Goal: Communication & Community: Share content

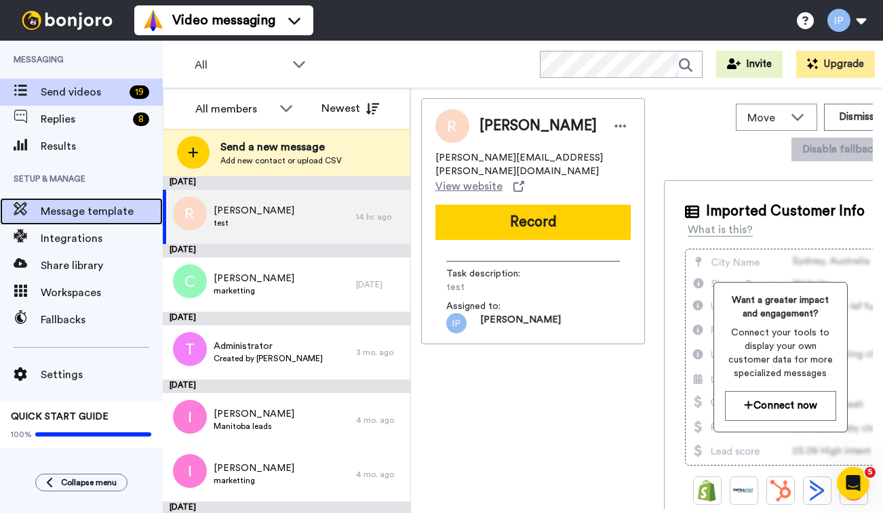
click at [78, 211] on span "Message template" at bounding box center [102, 211] width 122 height 16
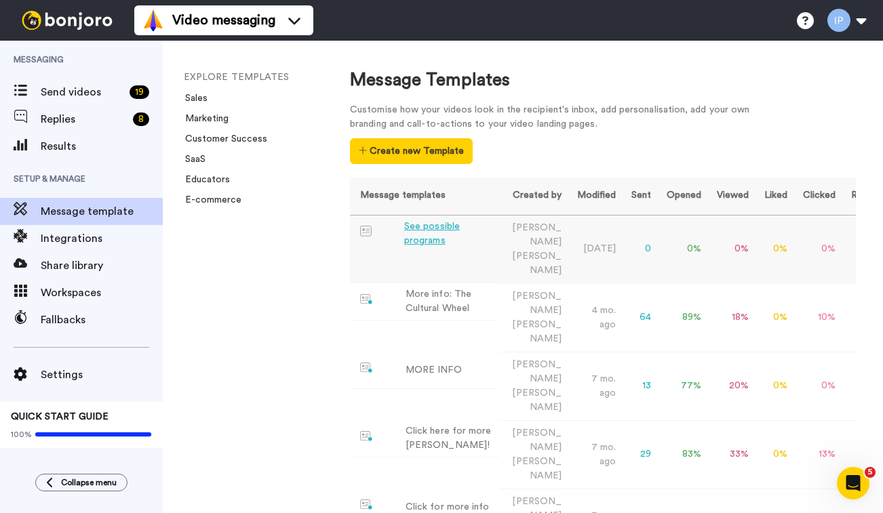
click at [433, 229] on div "See possible programs" at bounding box center [449, 234] width 90 height 28
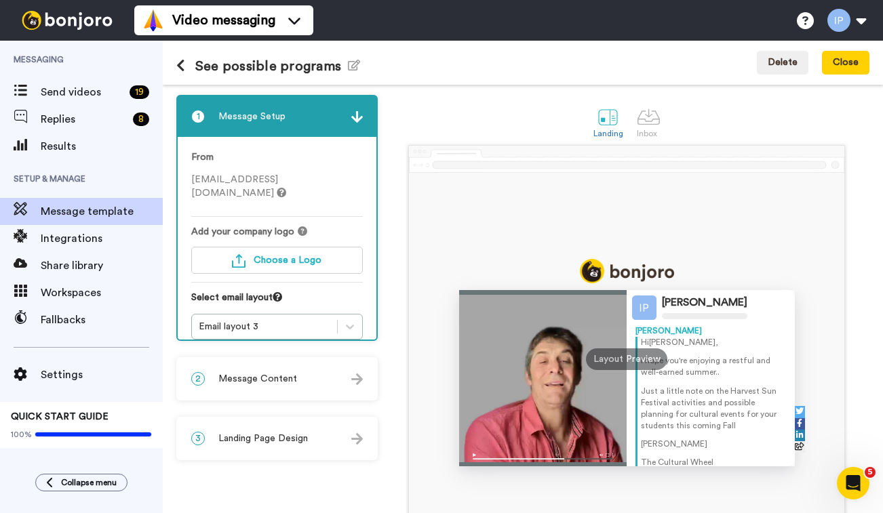
click at [730, 276] on div at bounding box center [627, 271] width 336 height 24
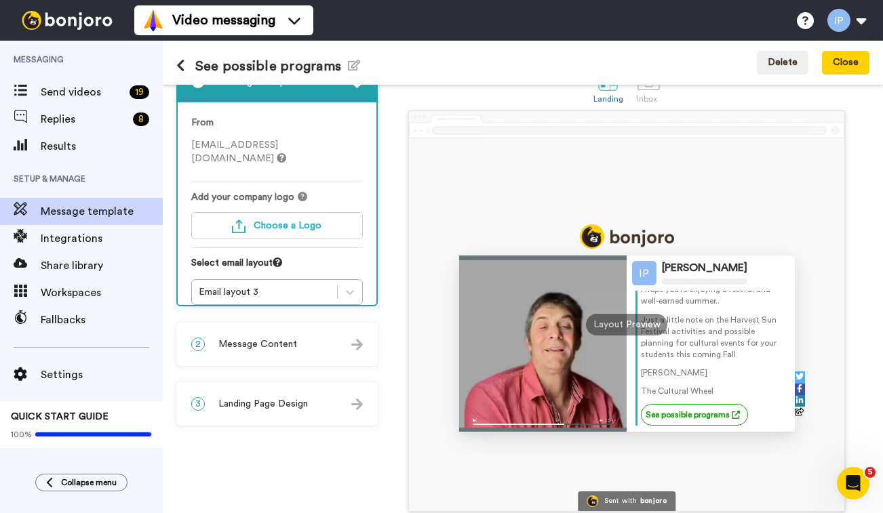
scroll to position [40, 0]
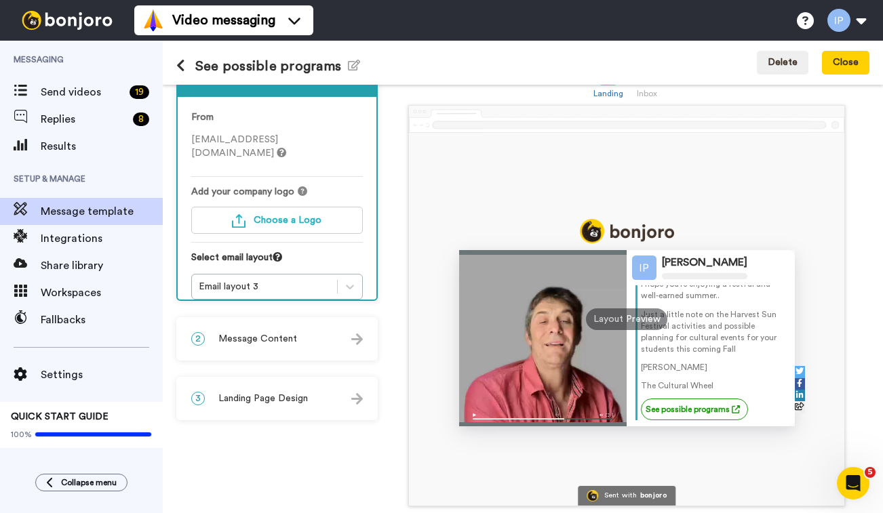
click at [308, 333] on div "2 Message Content" at bounding box center [277, 339] width 199 height 41
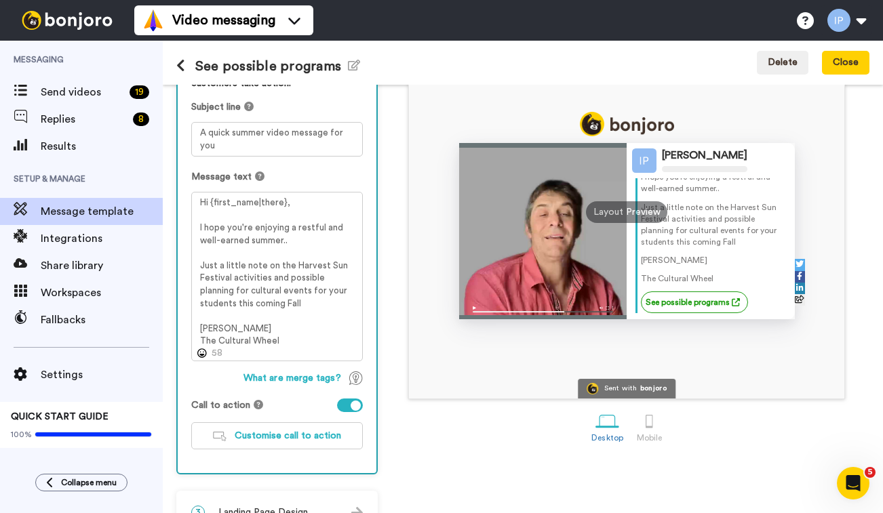
scroll to position [151, 0]
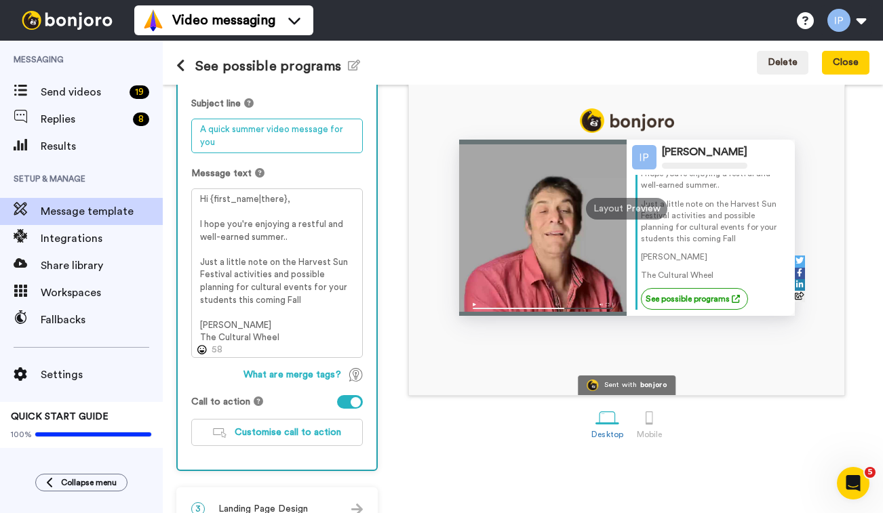
click at [219, 147] on textarea "A quick summer video message for you" at bounding box center [277, 136] width 172 height 35
drag, startPoint x: 219, startPoint y: 147, endPoint x: 196, endPoint y: 134, distance: 26.8
click at [196, 134] on textarea "A quick summer video message for you" at bounding box center [277, 136] width 172 height 35
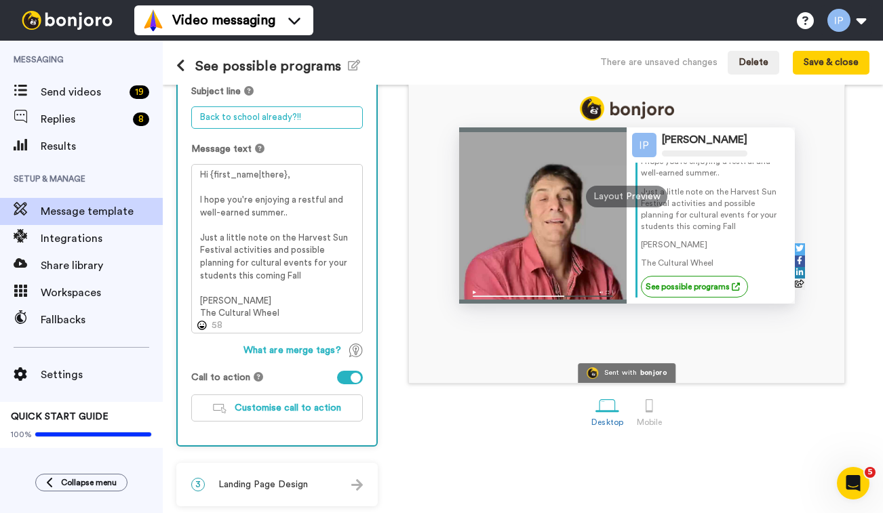
scroll to position [166, 0]
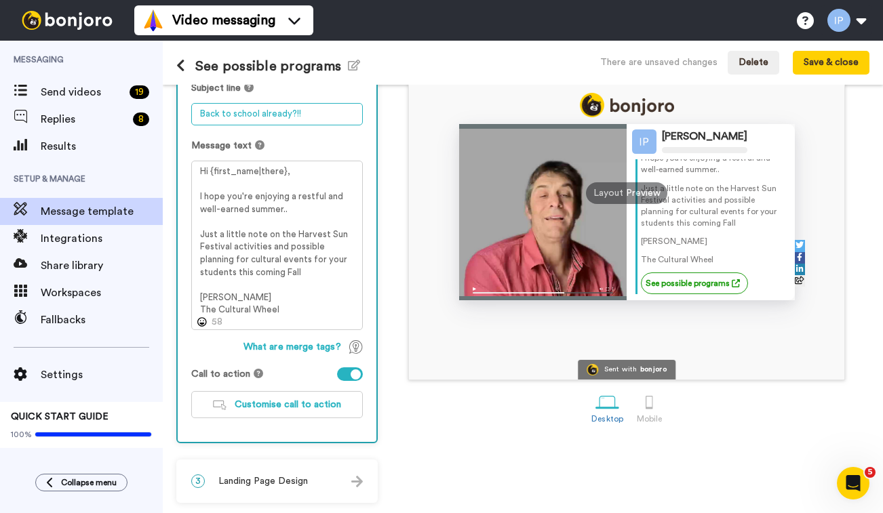
type textarea "Back to school already?!!"
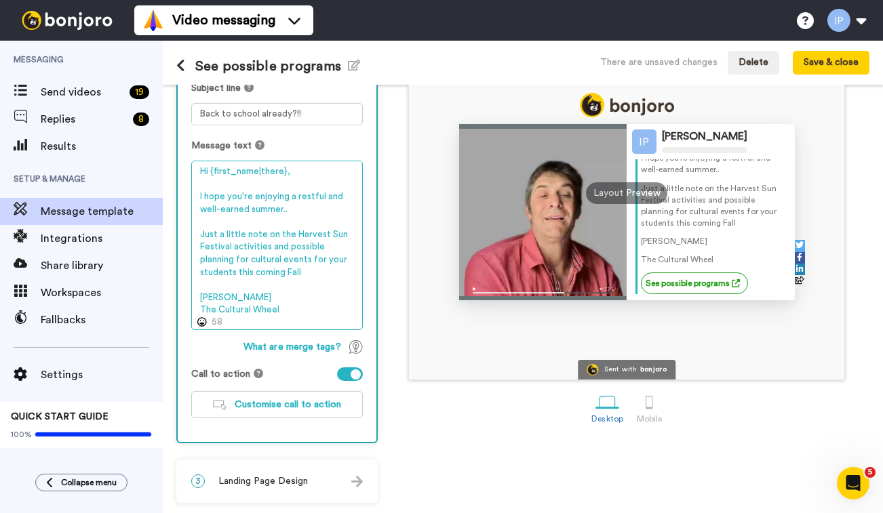
drag, startPoint x: 291, startPoint y: 212, endPoint x: 212, endPoint y: 193, distance: 81.6
click at [212, 193] on textarea "Hi {first_name|there}, I hope you're enjoying a restful and well-earned summer.…" at bounding box center [277, 246] width 172 height 170
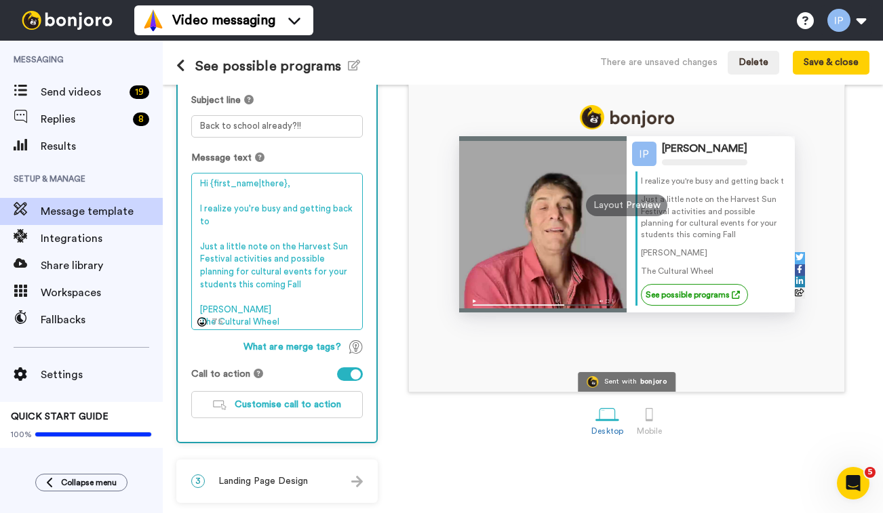
scroll to position [37, 0]
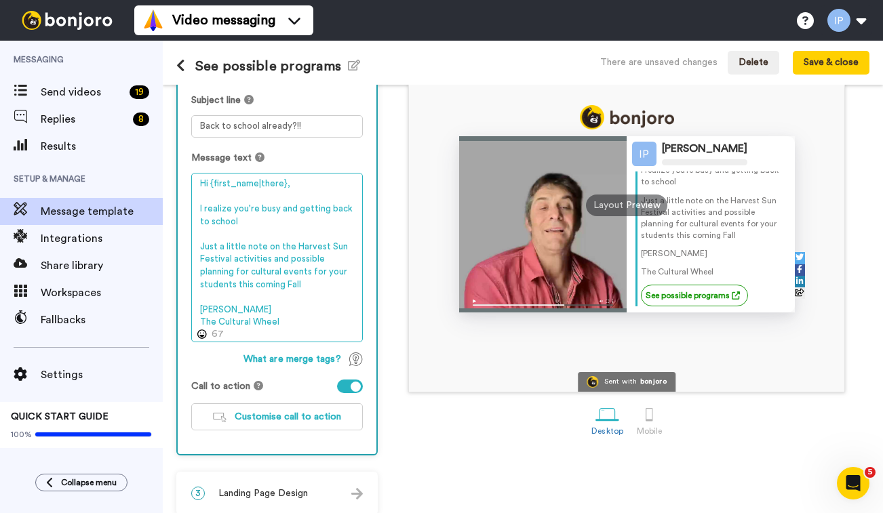
drag, startPoint x: 347, startPoint y: 248, endPoint x: 277, endPoint y: 247, distance: 69.9
click at [277, 247] on textarea "Hi {first_name|there}, I realize you're busy and getting back to school Just a …" at bounding box center [277, 258] width 172 height 170
click at [287, 258] on textarea "Hi {first_name|there}, I realize you're busy and getting back to school Just a …" at bounding box center [277, 258] width 172 height 170
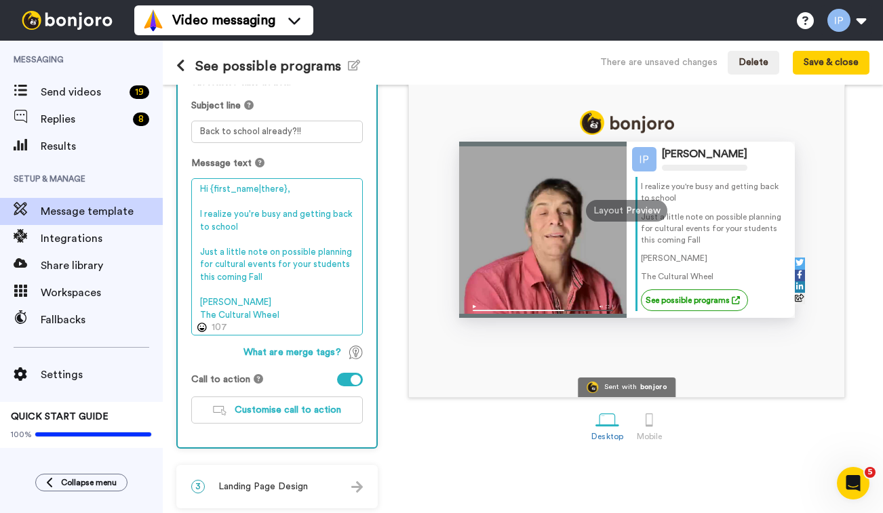
scroll to position [154, 0]
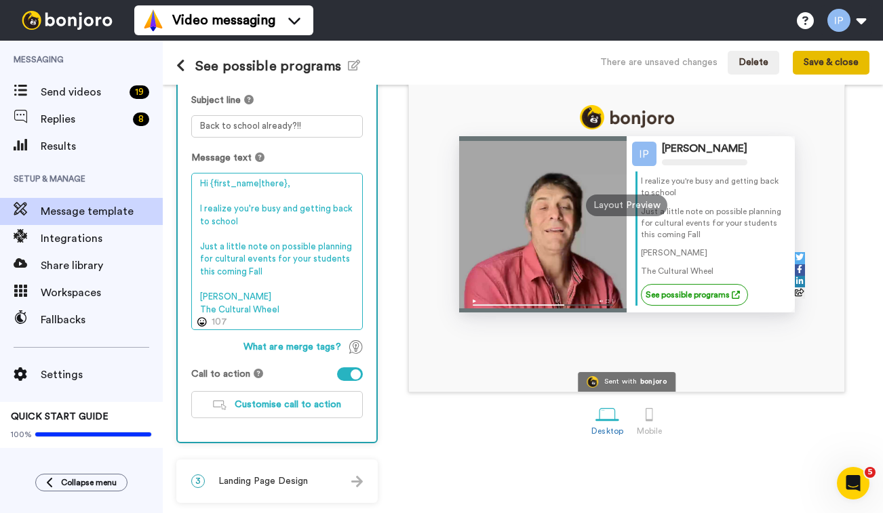
type textarea "Hi {first_name|there}, I realize you're busy and getting back to school Just a …"
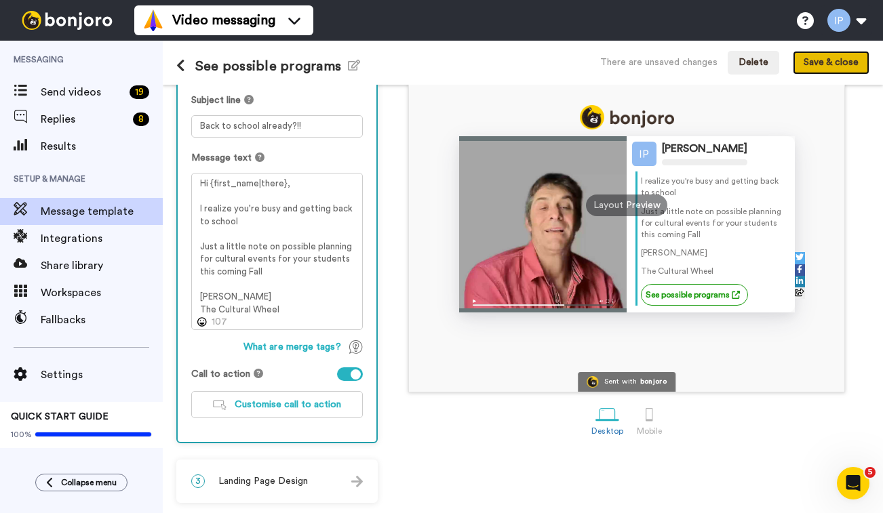
click at [816, 58] on button "Save & close" at bounding box center [831, 63] width 77 height 24
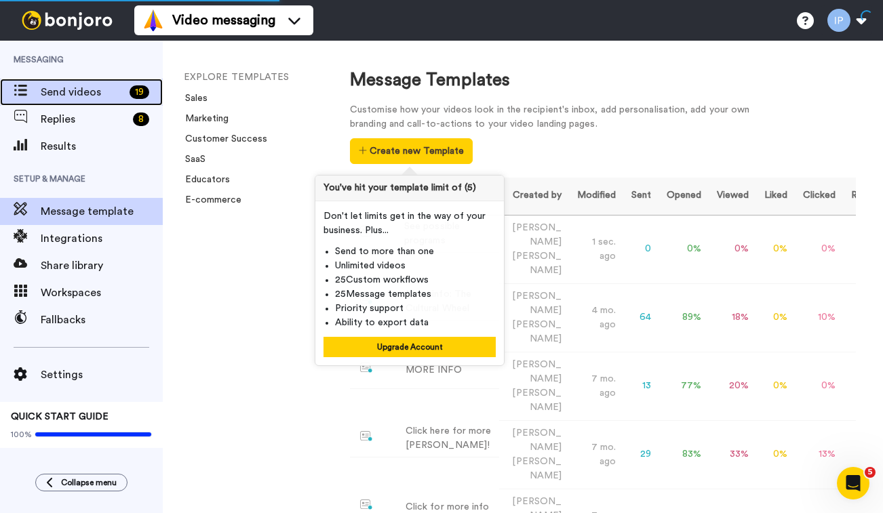
click at [80, 93] on span "Send videos" at bounding box center [82, 92] width 83 height 16
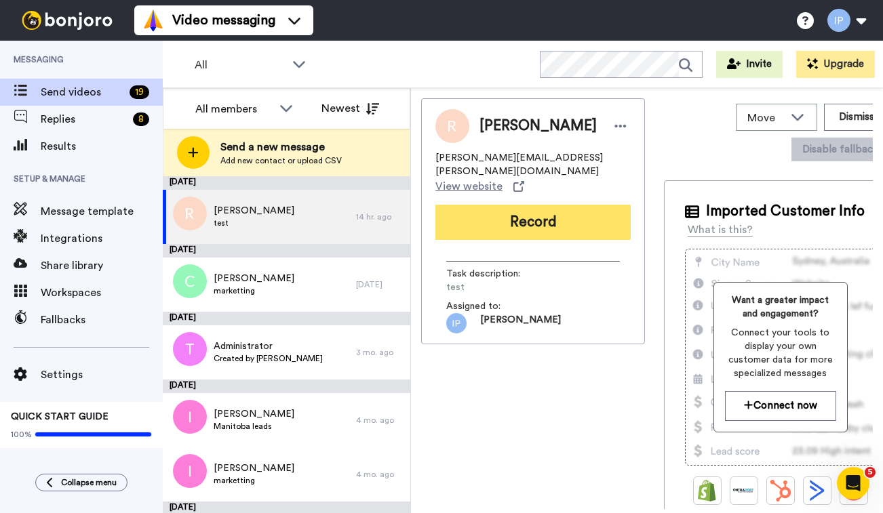
click at [496, 211] on button "Record" at bounding box center [532, 222] width 195 height 35
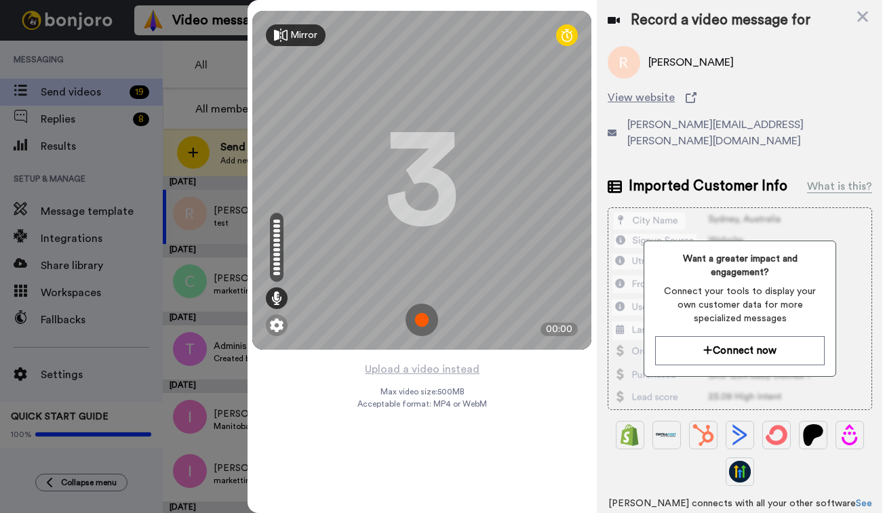
click at [840, 233] on div "Want a greater impact and engagement? Connect your tools to display your own cu…" at bounding box center [740, 309] width 264 height 203
click at [840, 315] on div "Want a greater impact and engagement? Connect your tools to display your own cu…" at bounding box center [740, 309] width 264 height 203
click at [812, 107] on div "Rachelle Cyr View website rachelle.cyr@epsb.ca" at bounding box center [740, 103] width 264 height 114
click at [426, 314] on img at bounding box center [422, 320] width 33 height 33
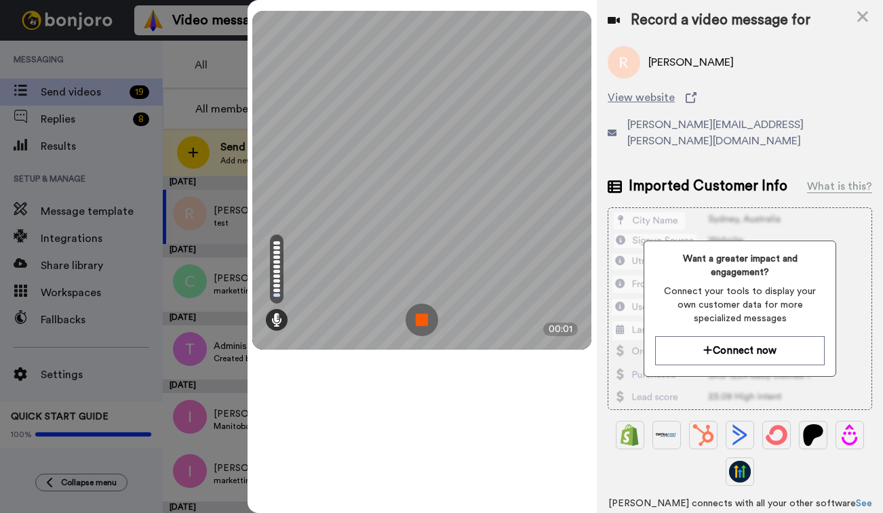
click at [420, 321] on img at bounding box center [422, 320] width 33 height 33
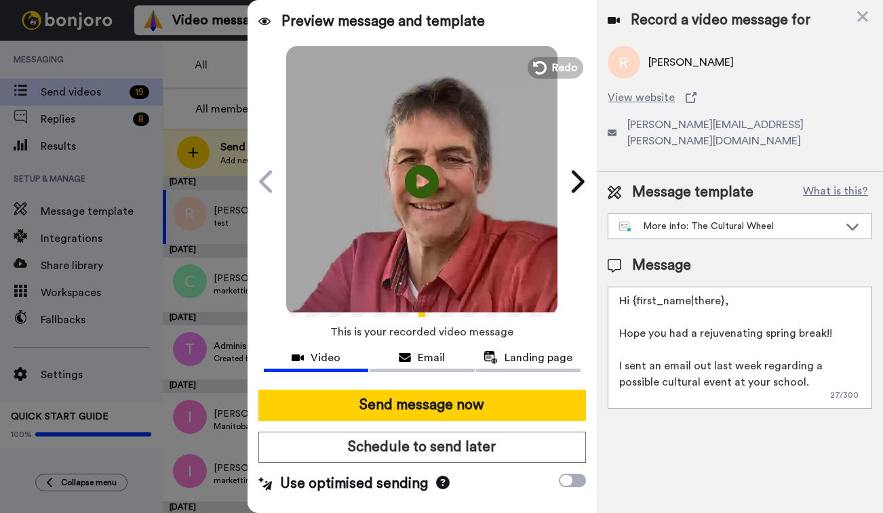
click at [203, 92] on div at bounding box center [441, 256] width 883 height 513
click at [129, 69] on div at bounding box center [441, 256] width 883 height 513
click at [82, 95] on div at bounding box center [441, 256] width 883 height 513
click at [260, 21] on icon at bounding box center [264, 21] width 12 height 11
click at [867, 16] on icon at bounding box center [863, 16] width 14 height 17
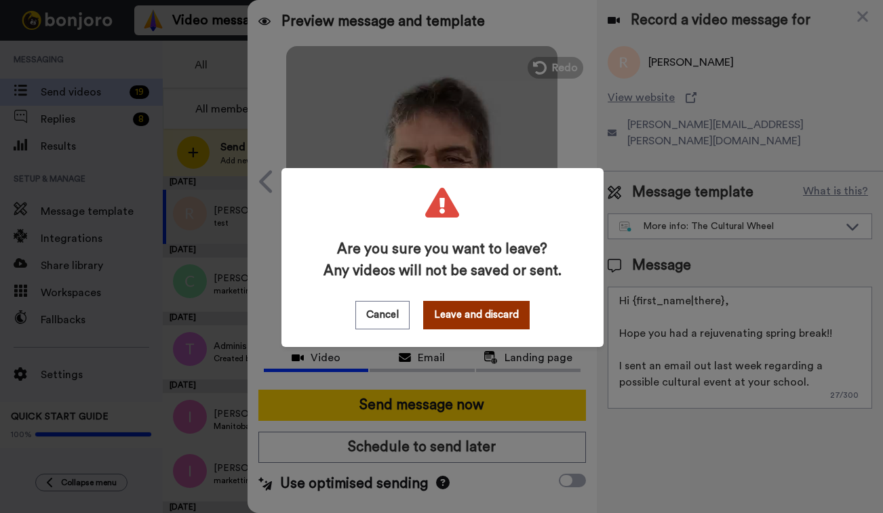
click at [441, 315] on button "Leave and discard" at bounding box center [476, 315] width 106 height 28
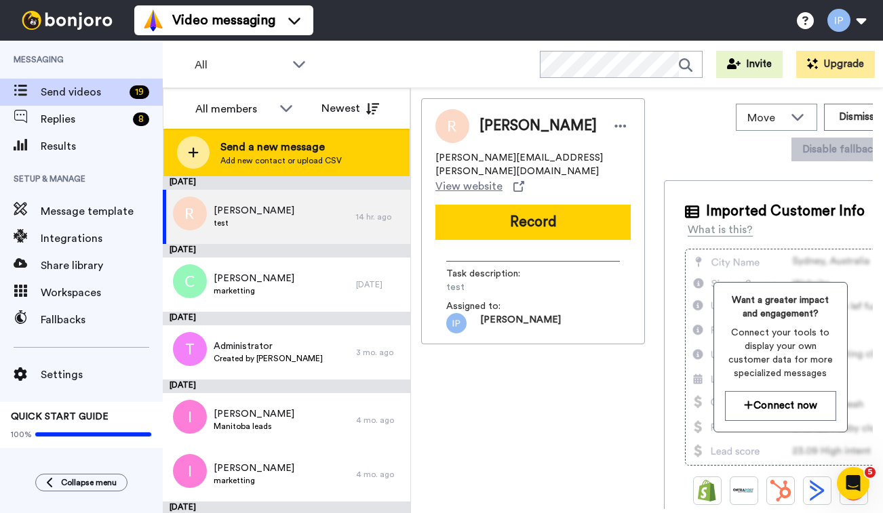
click at [251, 152] on span "Send a new message" at bounding box center [280, 147] width 121 height 16
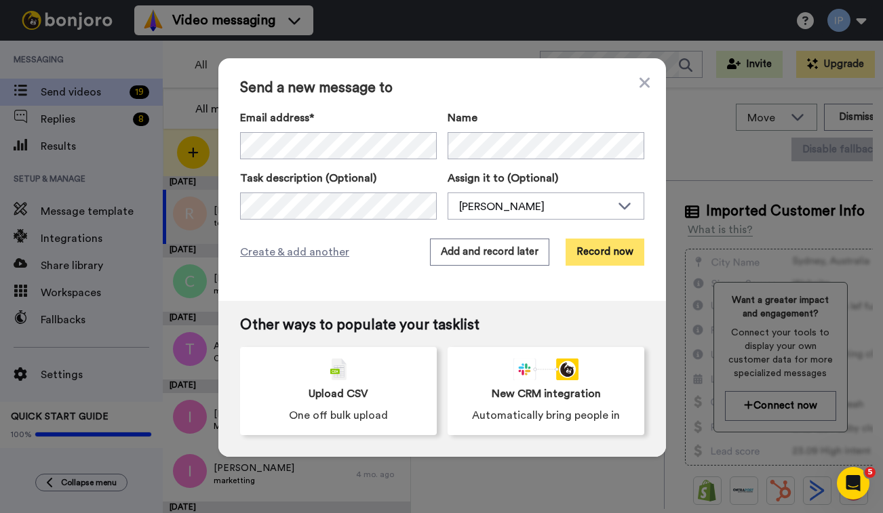
click at [592, 255] on button "Record now" at bounding box center [605, 252] width 79 height 27
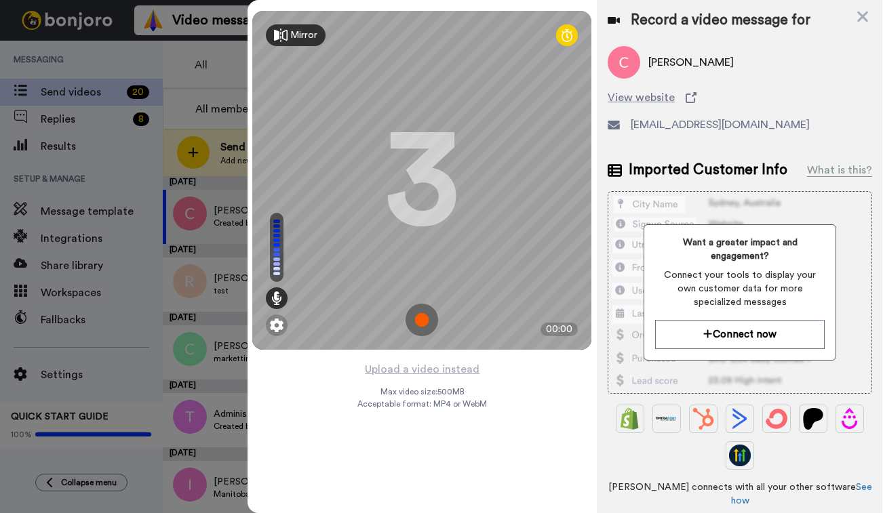
click at [424, 322] on img at bounding box center [422, 320] width 33 height 33
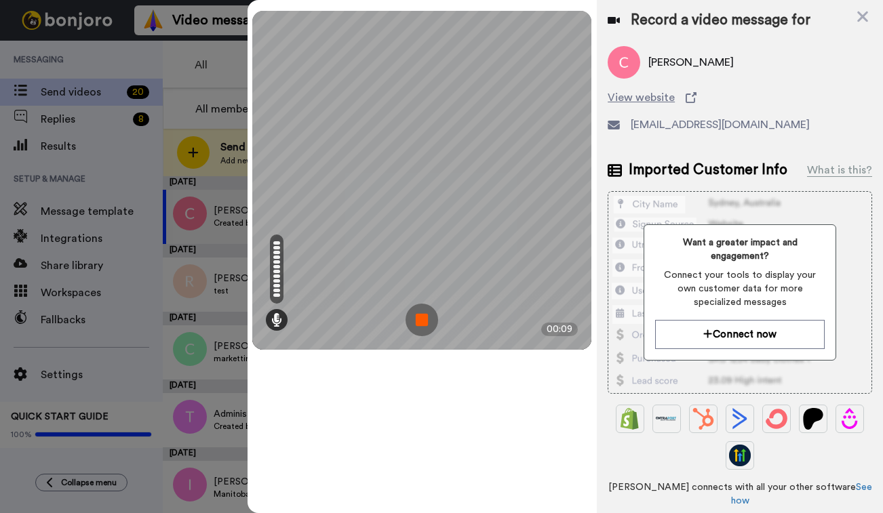
click at [424, 322] on img at bounding box center [422, 320] width 33 height 33
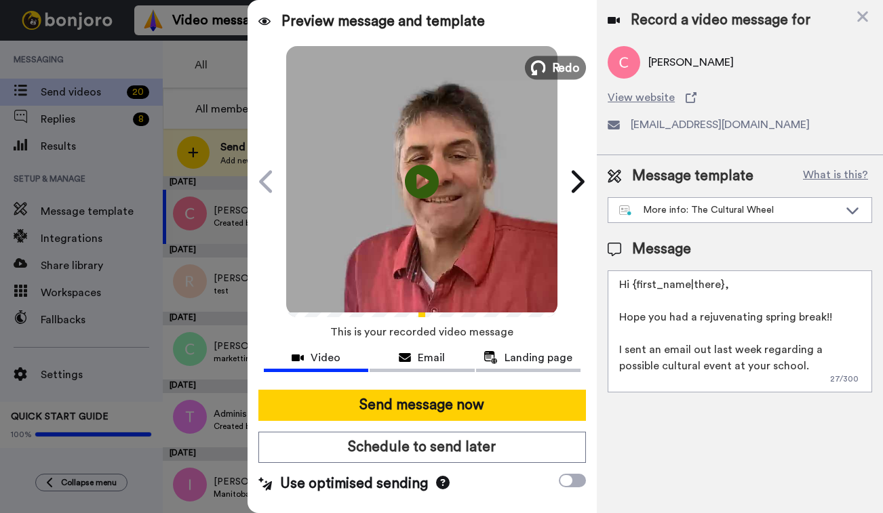
click at [552, 64] on button "Redo" at bounding box center [555, 68] width 61 height 24
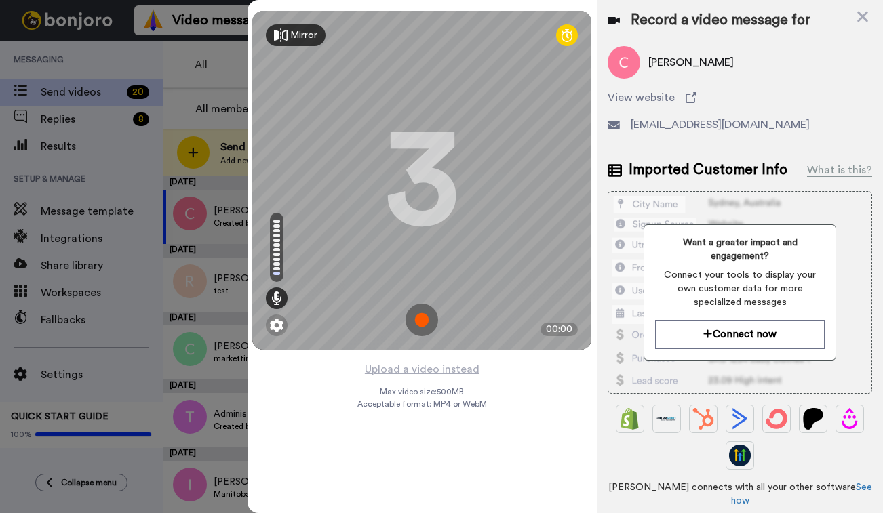
click at [424, 323] on img at bounding box center [422, 320] width 33 height 33
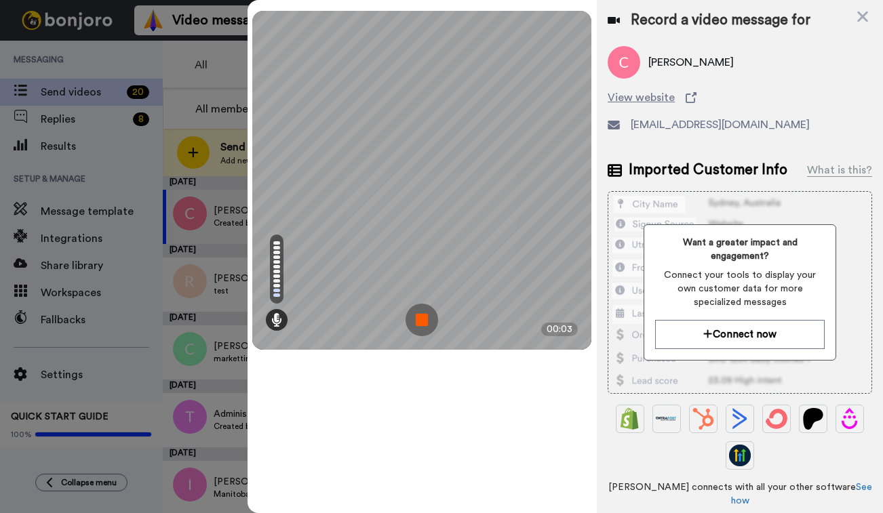
click at [424, 323] on img at bounding box center [422, 320] width 33 height 33
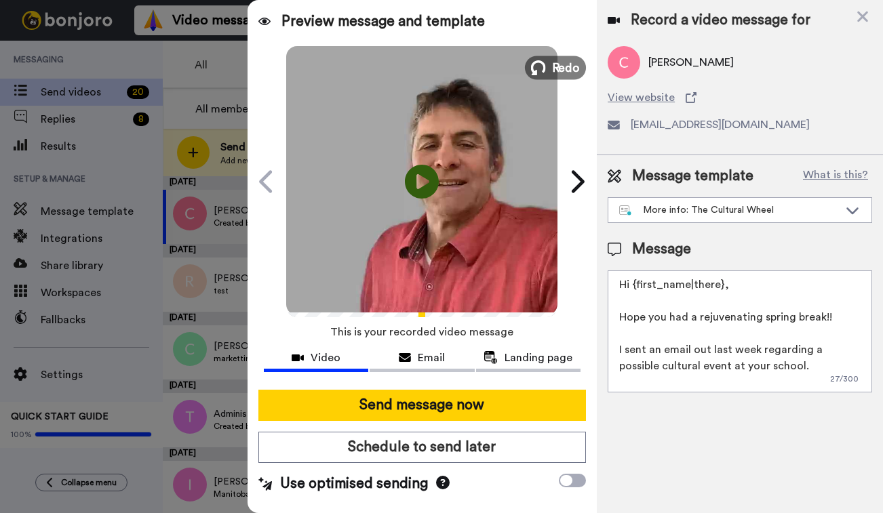
click at [552, 66] on button "Redo" at bounding box center [555, 68] width 61 height 24
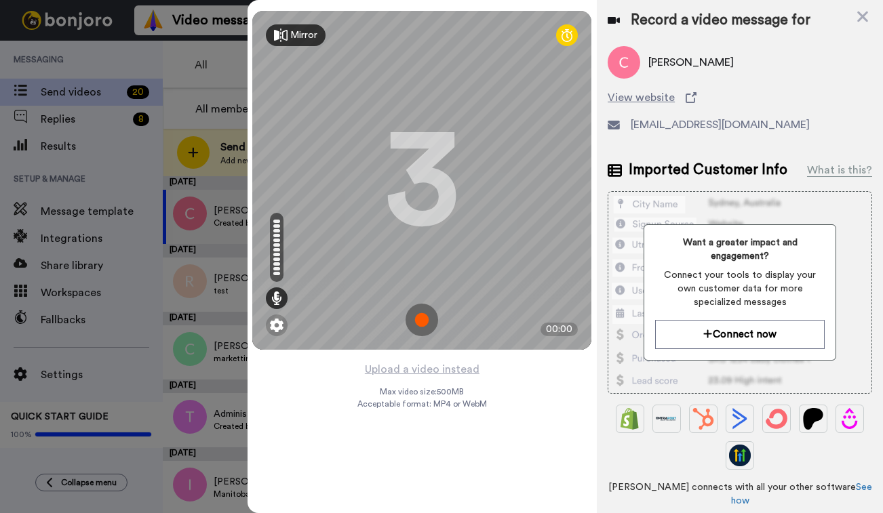
click at [416, 321] on img at bounding box center [422, 320] width 33 height 33
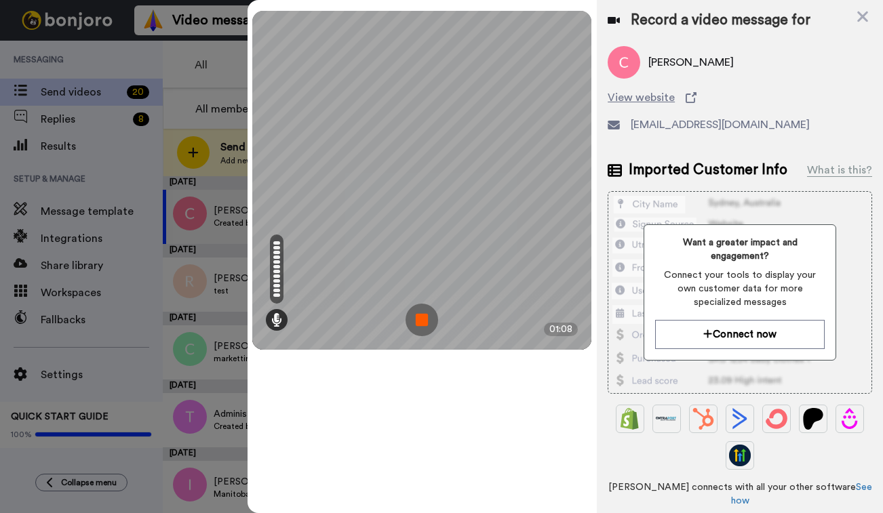
click at [416, 321] on img at bounding box center [422, 320] width 33 height 33
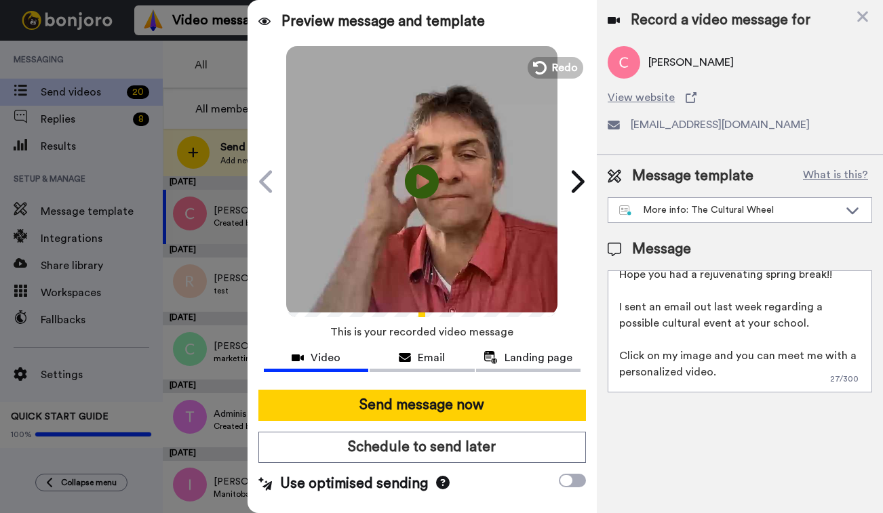
scroll to position [25, 0]
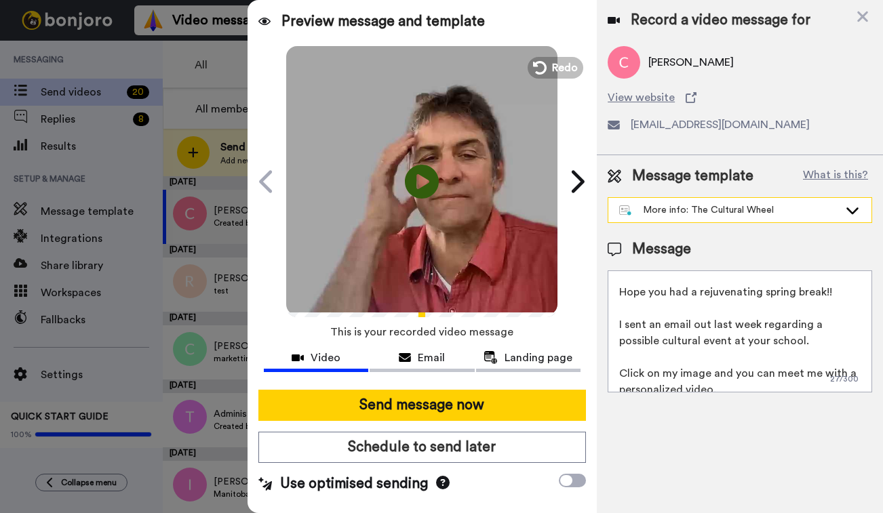
click at [854, 209] on icon at bounding box center [852, 210] width 16 height 14
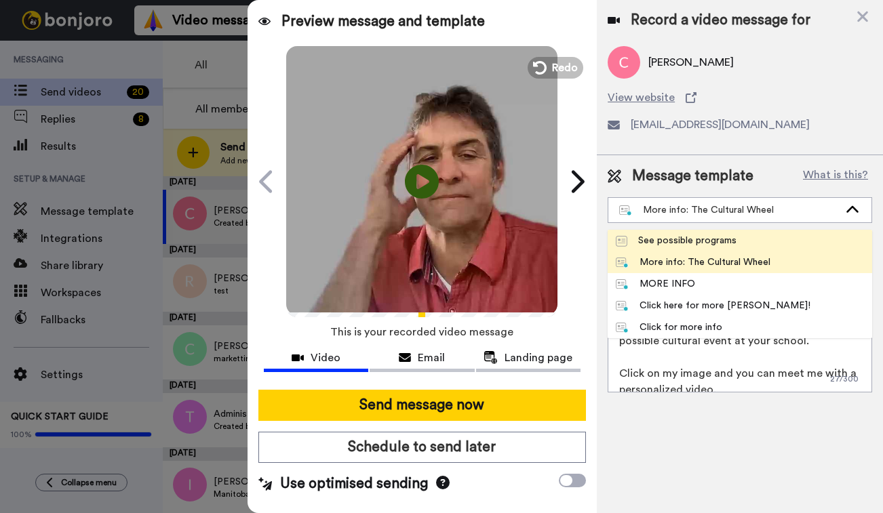
click at [743, 246] on li "See possible programs" at bounding box center [740, 241] width 264 height 22
type textarea "Hi {first_name|there}, I realize you're busy and getting back to school Just a …"
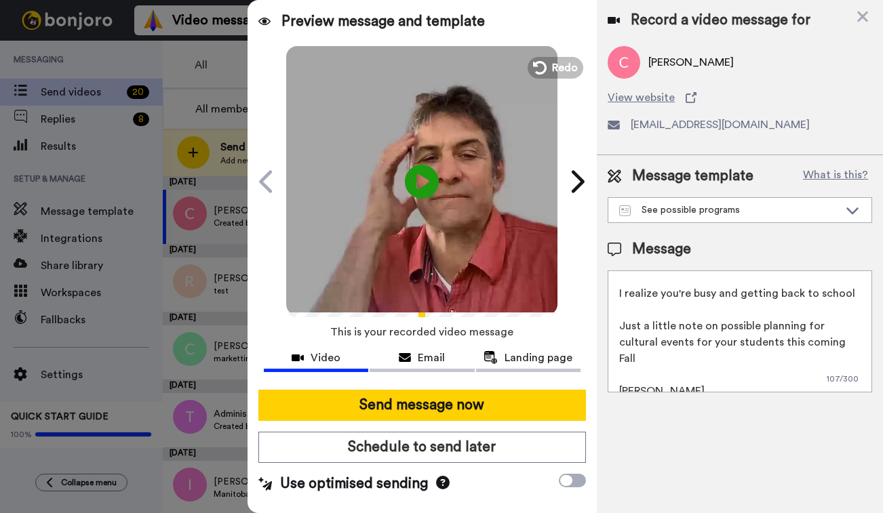
scroll to position [37, 0]
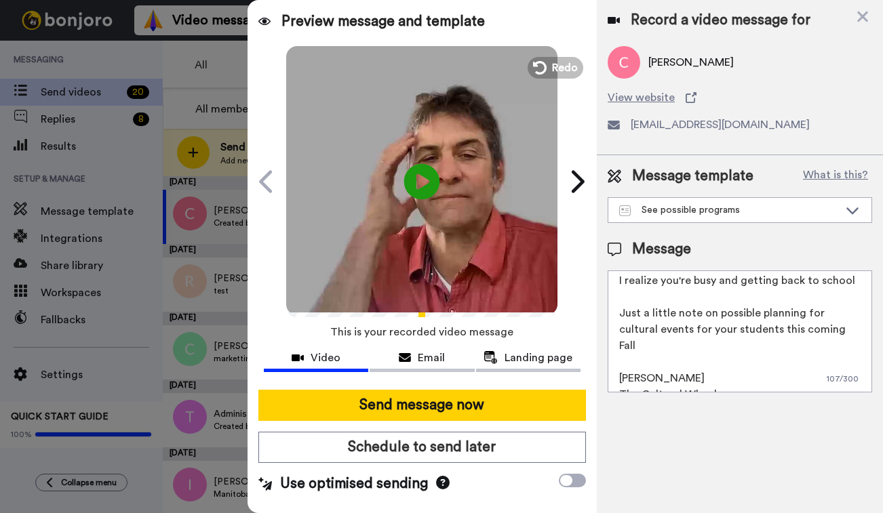
click at [422, 183] on icon "Play/Pause" at bounding box center [422, 181] width 36 height 64
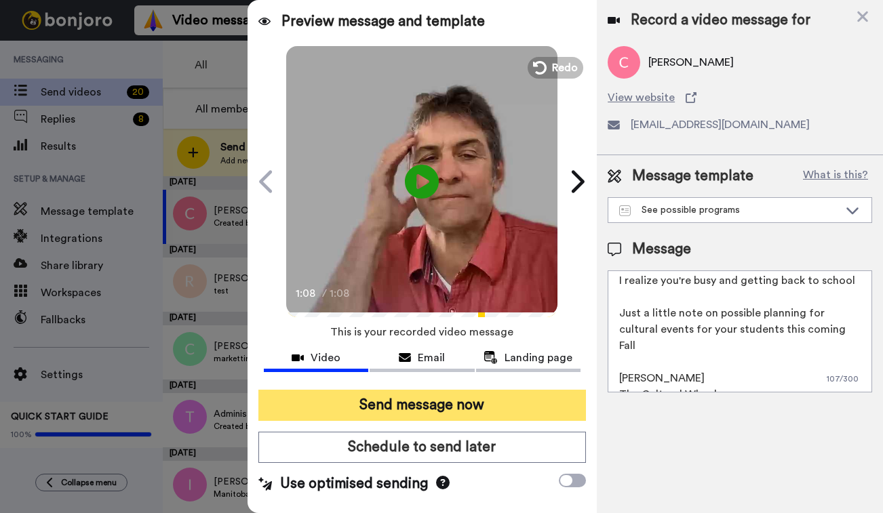
click at [407, 404] on button "Send message now" at bounding box center [422, 405] width 328 height 31
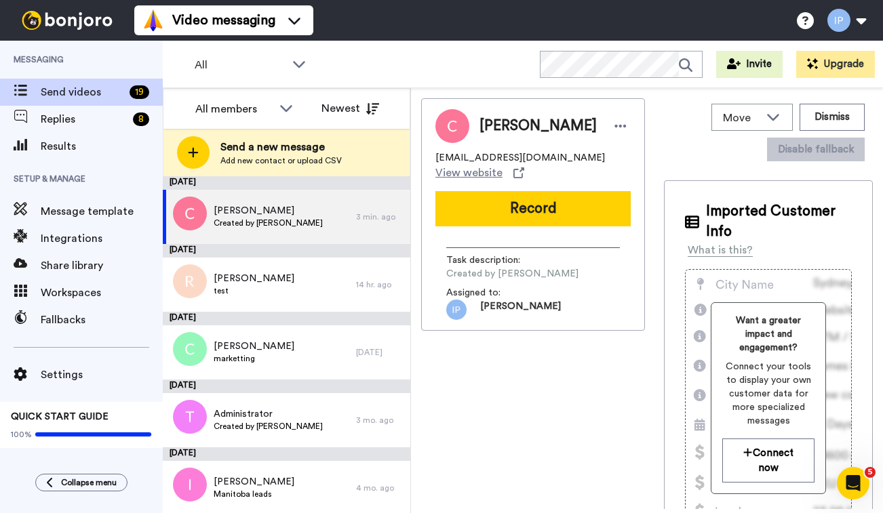
scroll to position [0, 0]
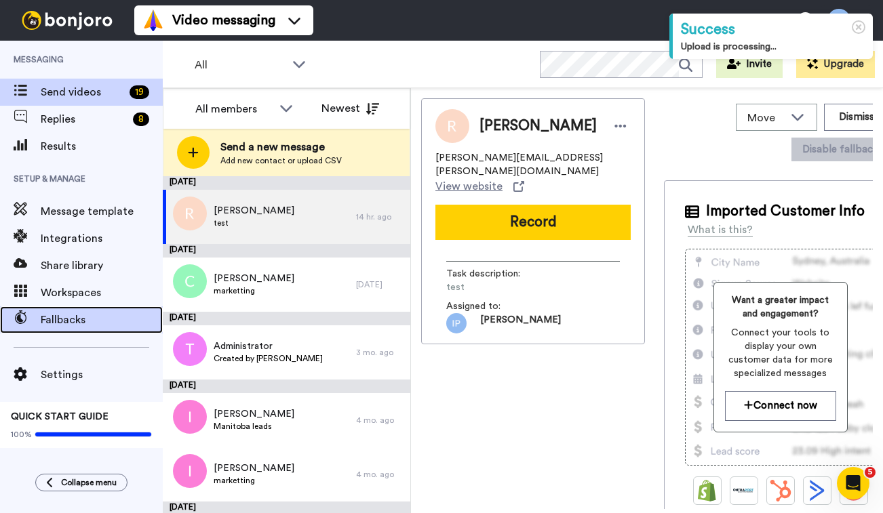
click at [68, 320] on span "Fallbacks" at bounding box center [102, 320] width 122 height 16
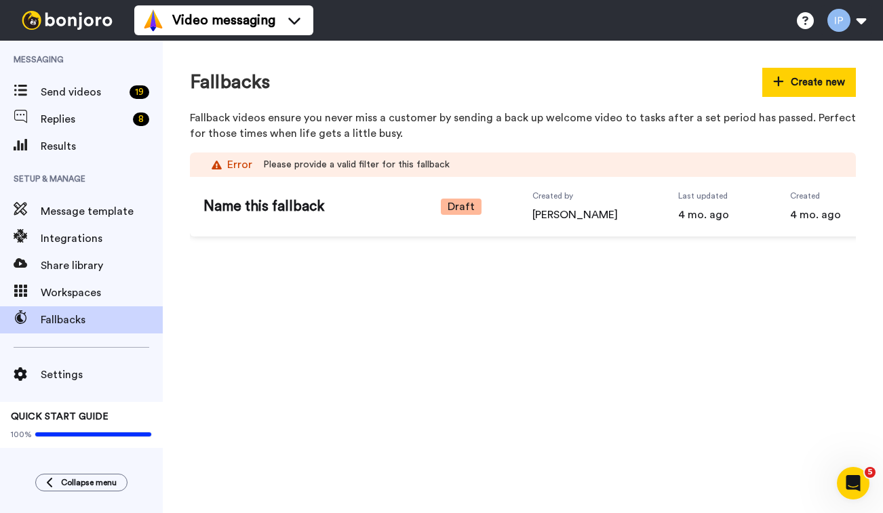
click at [451, 205] on span "Draft" at bounding box center [461, 207] width 41 height 16
click at [307, 210] on span "Name this fallback" at bounding box center [296, 207] width 186 height 20
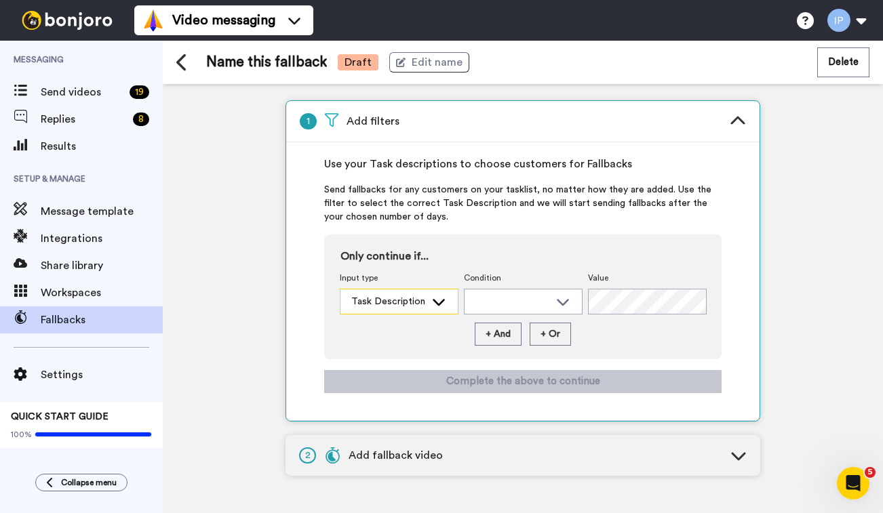
click at [443, 298] on icon at bounding box center [439, 302] width 16 height 14
click at [564, 299] on icon at bounding box center [563, 302] width 16 height 14
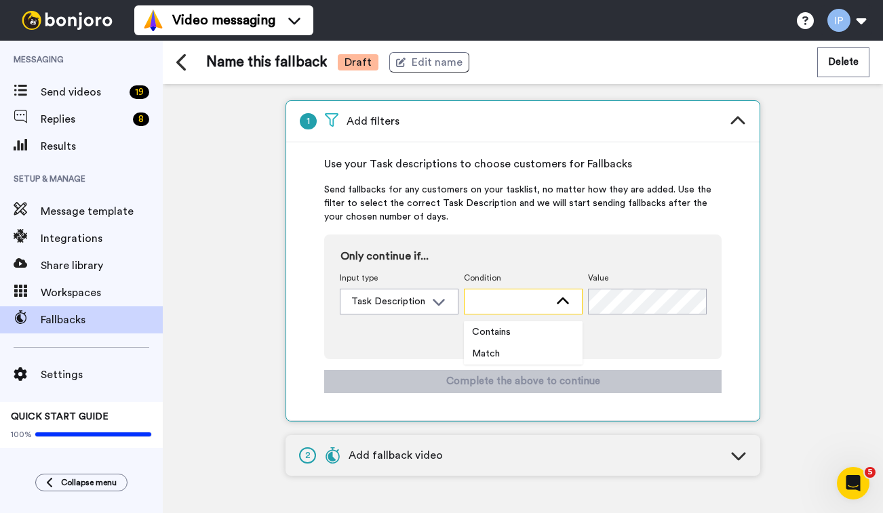
click at [564, 299] on icon at bounding box center [563, 301] width 12 height 7
click at [391, 458] on span "Add fallback video" at bounding box center [383, 456] width 119 height 16
click at [737, 458] on icon at bounding box center [738, 456] width 14 height 8
click at [375, 453] on span "Add fallback video" at bounding box center [383, 456] width 119 height 16
click at [738, 115] on icon at bounding box center [738, 121] width 16 height 16
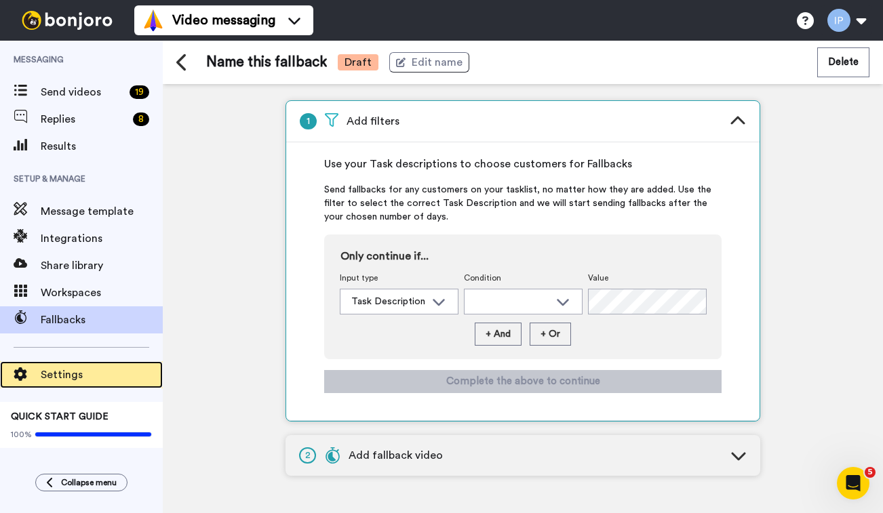
click at [64, 372] on span "Settings" at bounding box center [102, 375] width 122 height 16
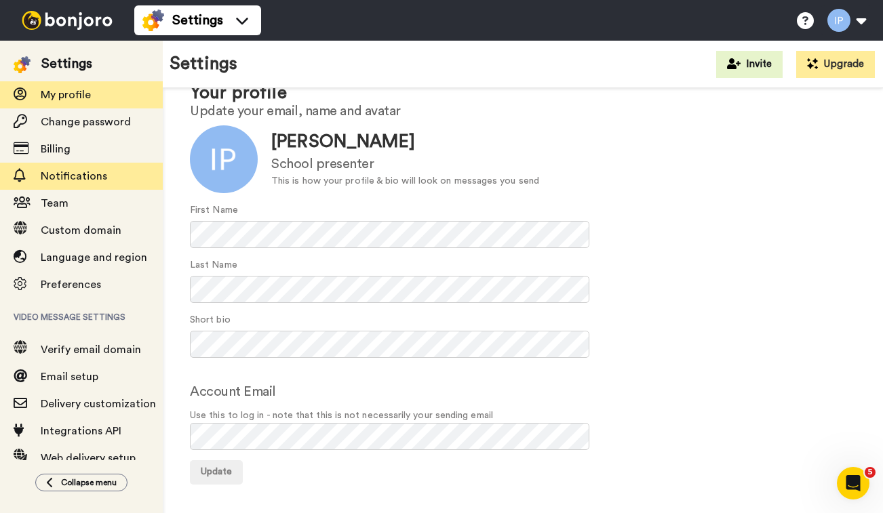
scroll to position [21, 0]
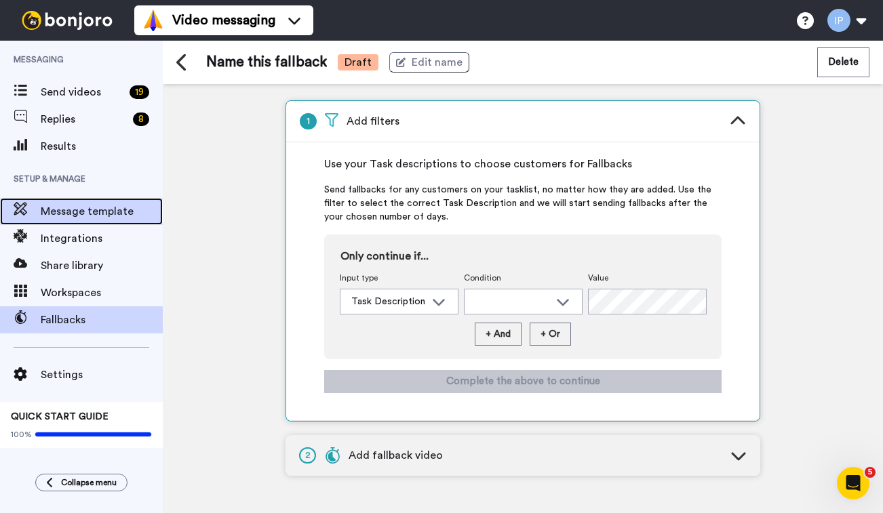
click at [96, 210] on span "Message template" at bounding box center [102, 211] width 122 height 16
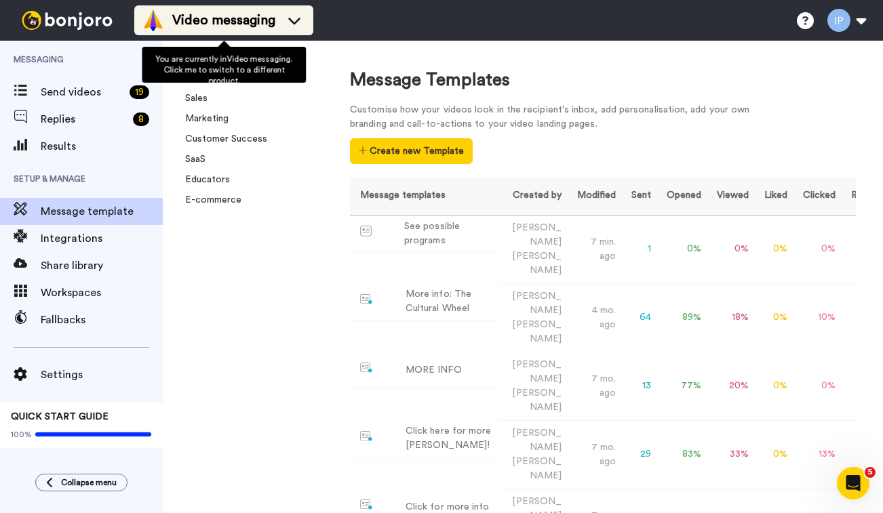
click at [296, 21] on icon at bounding box center [294, 21] width 12 height 7
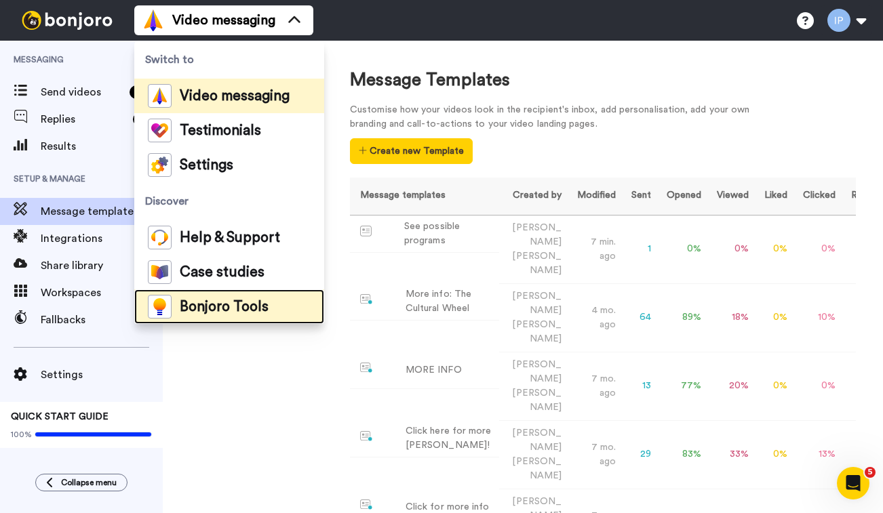
click at [218, 303] on span "Bonjoro Tools" at bounding box center [224, 307] width 89 height 14
